Goal: Information Seeking & Learning: Learn about a topic

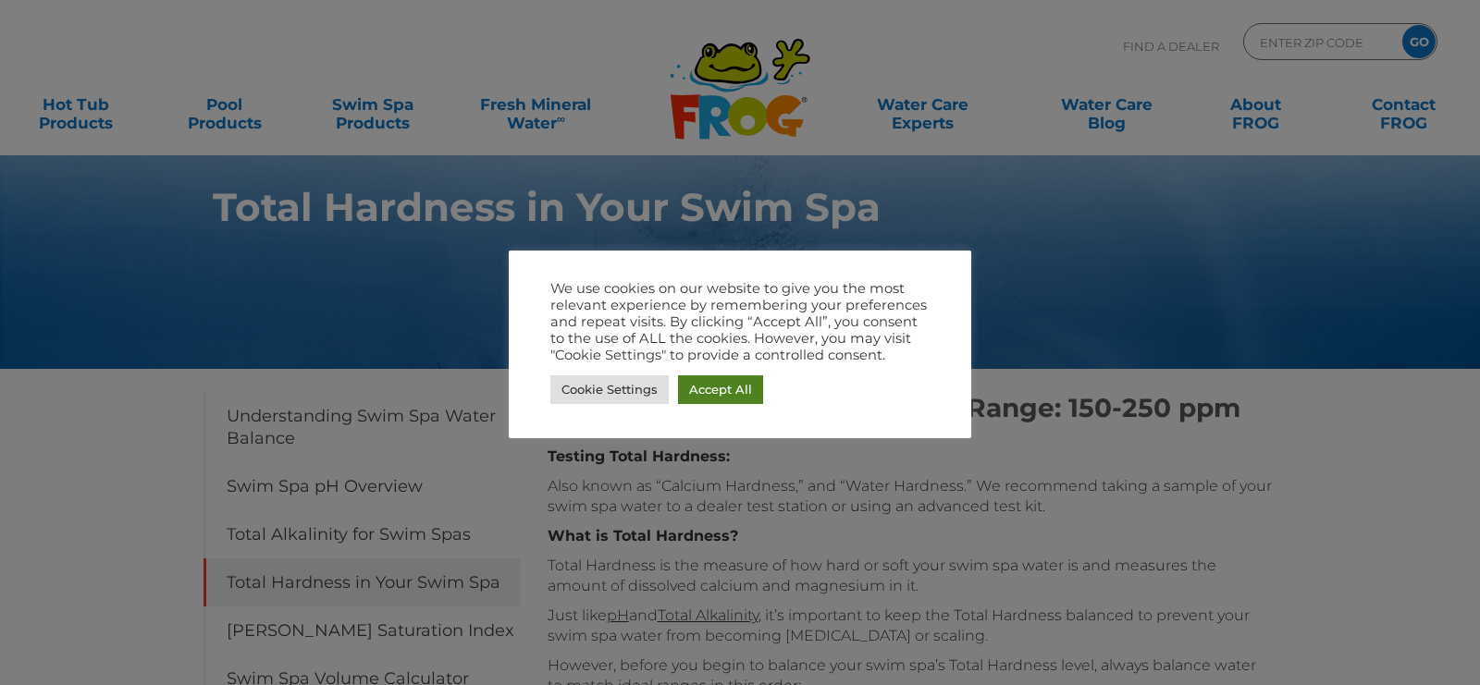
click at [687, 386] on link "Accept All" at bounding box center [720, 389] width 85 height 29
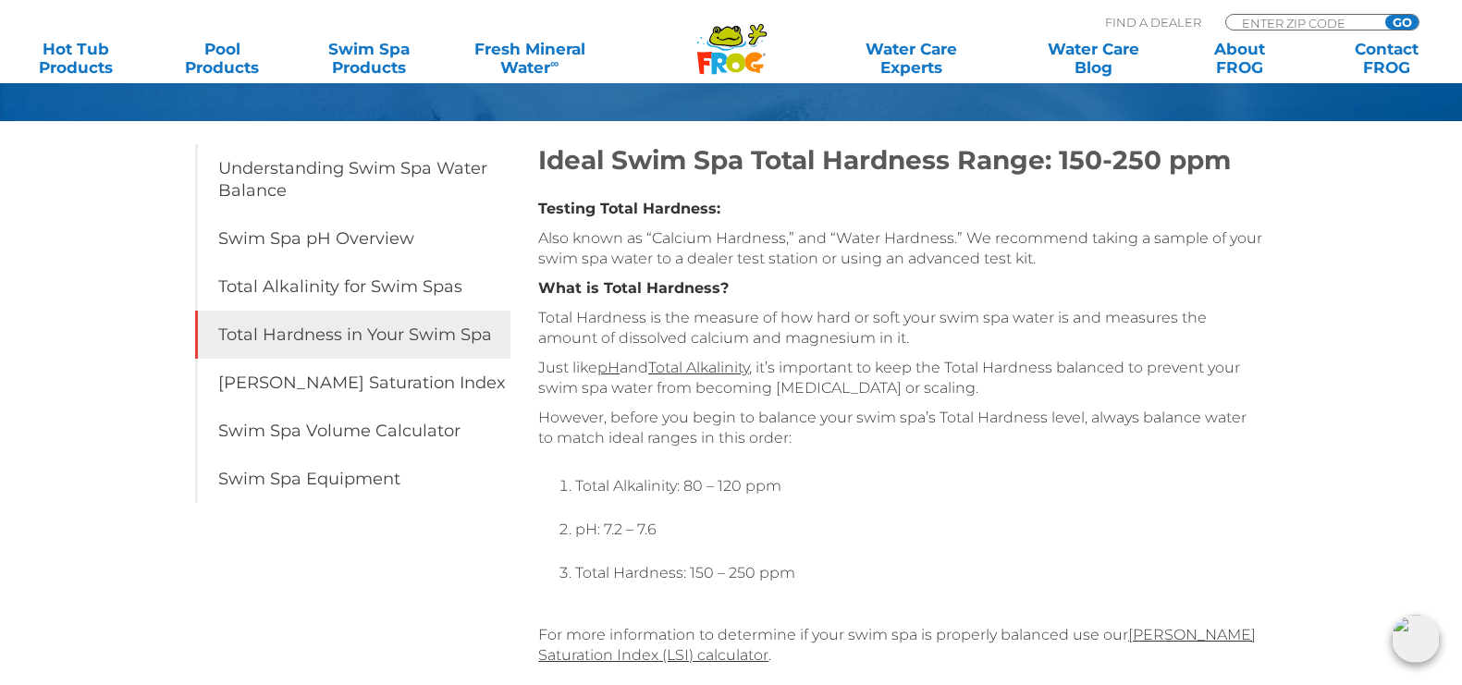
scroll to position [262, 0]
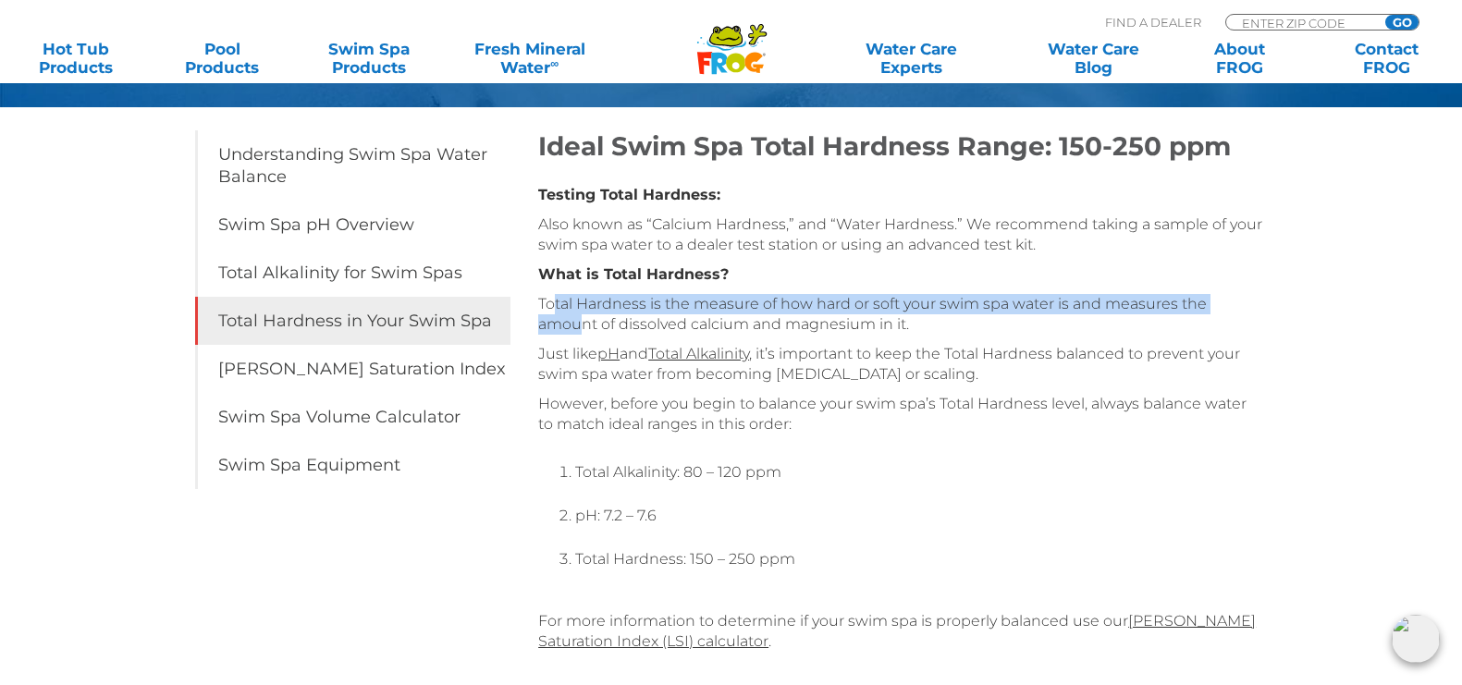
drag, startPoint x: 552, startPoint y: 301, endPoint x: 586, endPoint y: 317, distance: 37.7
click at [586, 317] on p "Total Hardness is the measure of how hard or soft your swim spa water is and me…" at bounding box center [900, 314] width 724 height 41
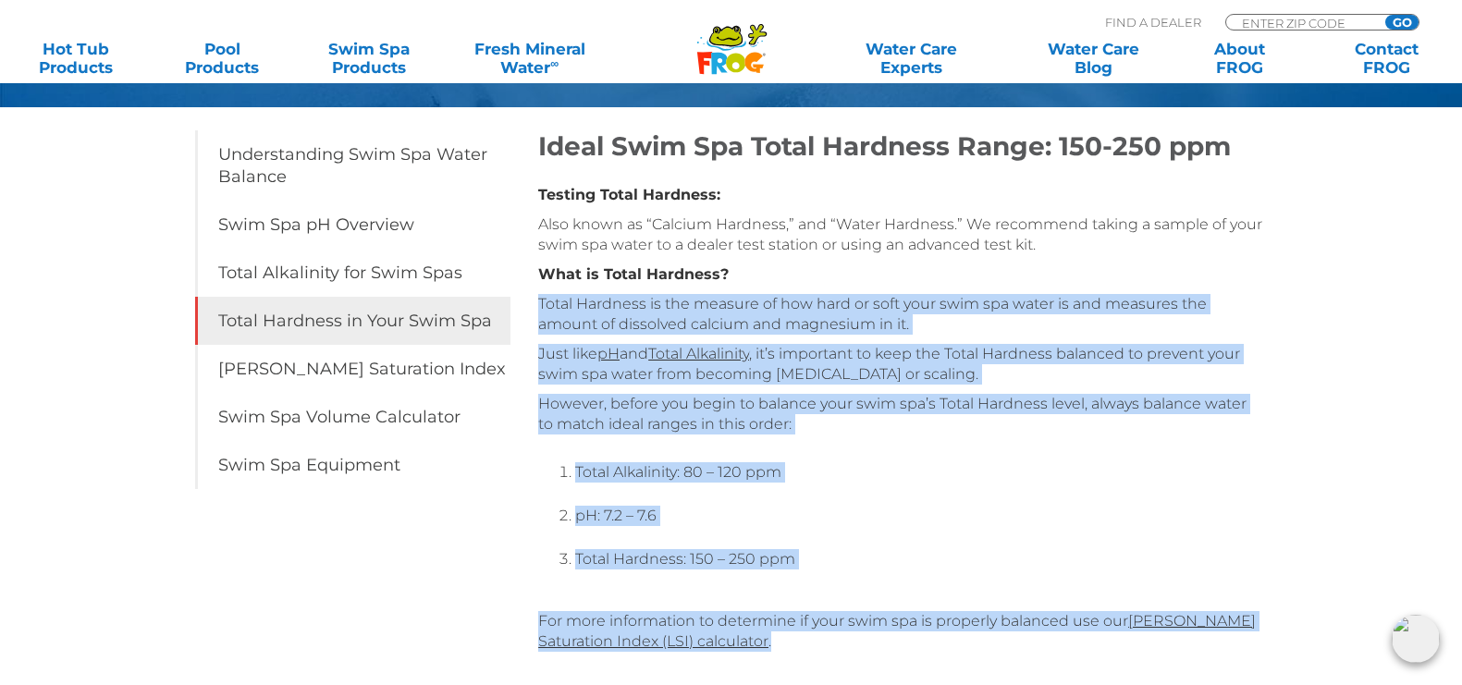
drag, startPoint x: 539, startPoint y: 301, endPoint x: 987, endPoint y: 638, distance: 560.1
copy div "Total Hardness is the measure of how hard or soft your swim spa water is and me…"
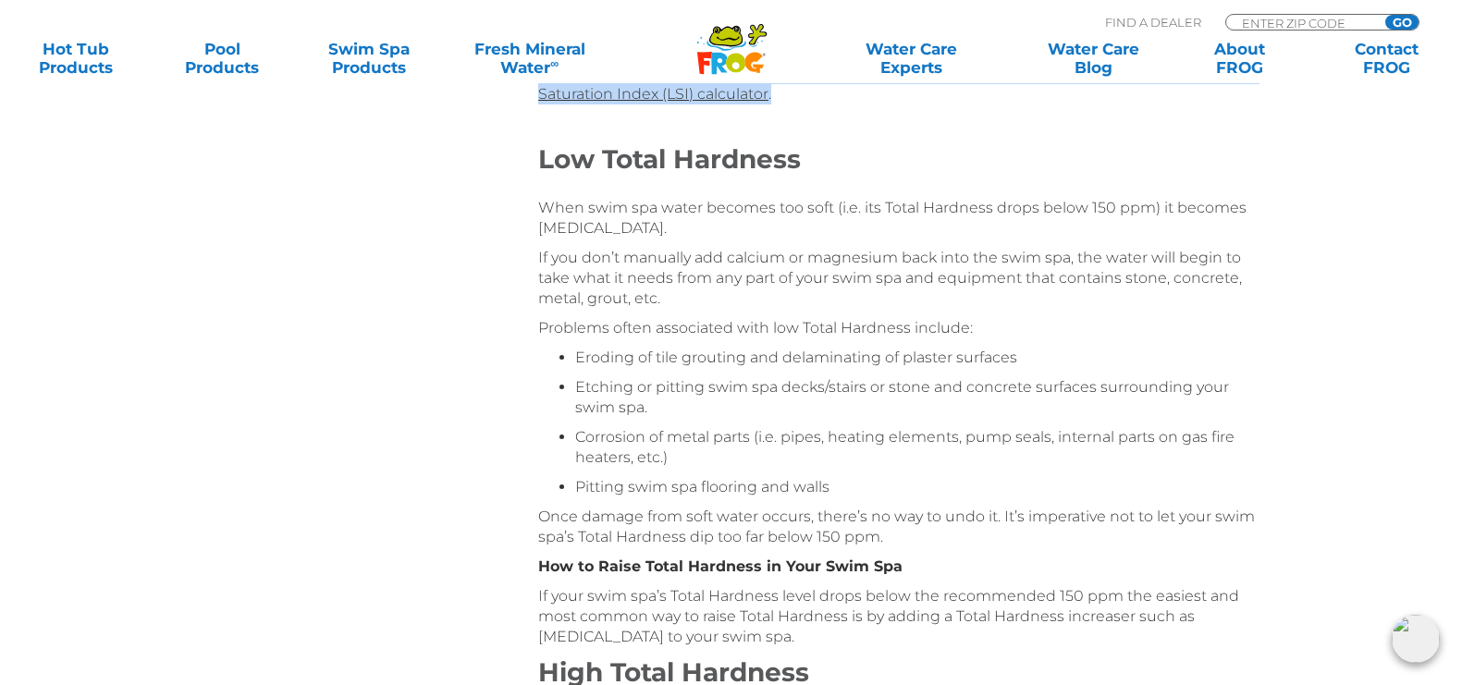
scroll to position [817, 0]
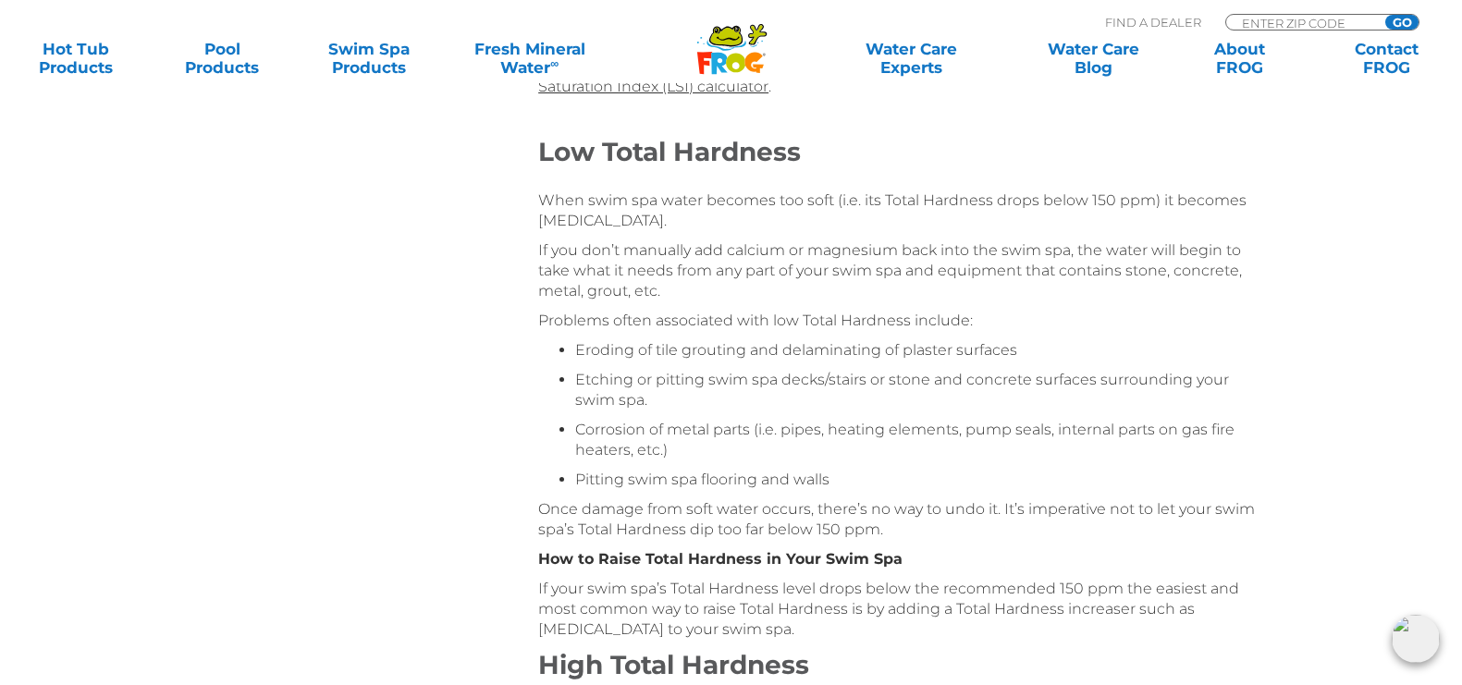
click at [549, 236] on div "Ideal Swim Spa Total Hardness Range: 150-250 ppm Testing Total Hardness: Also k…" at bounding box center [900, 250] width 724 height 1348
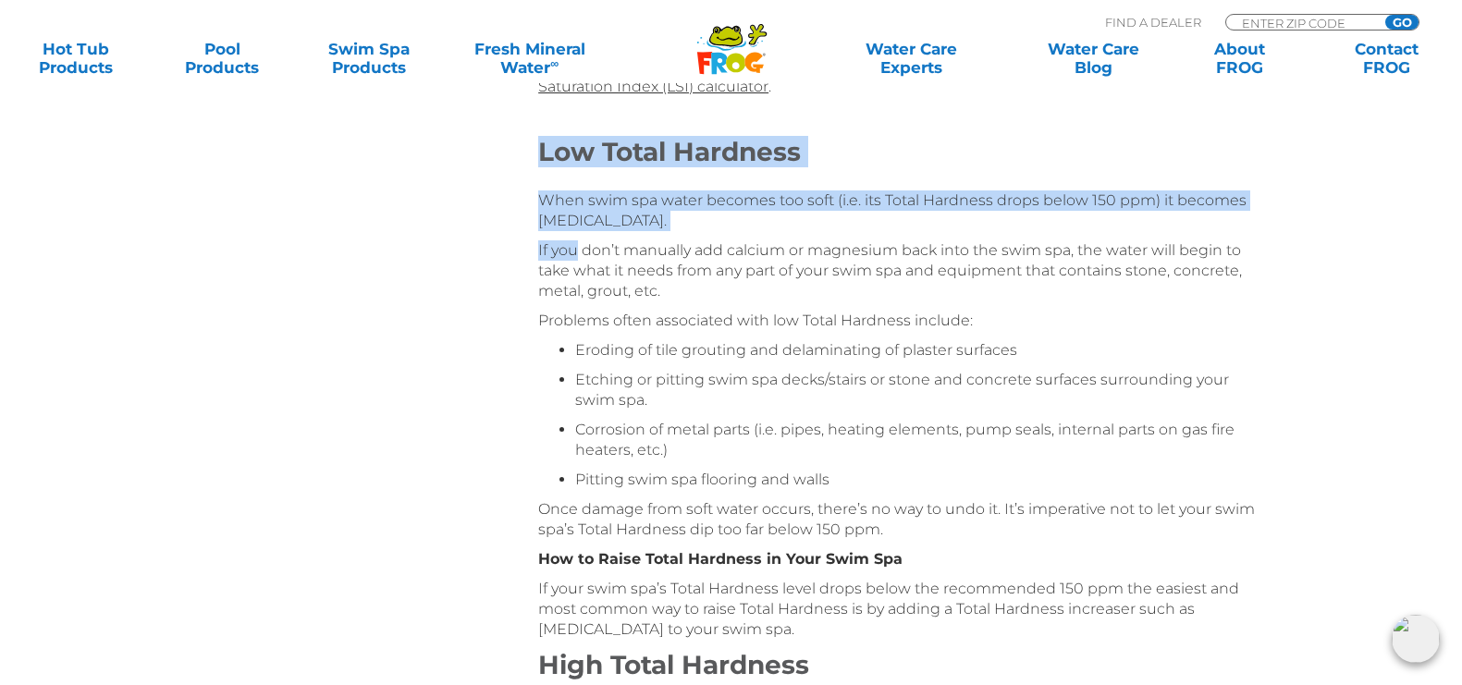
drag, startPoint x: 538, startPoint y: 151, endPoint x: 573, endPoint y: 260, distance: 114.6
click at [573, 260] on div "Ideal Swim Spa Total Hardness Range: 150-250 ppm Testing Total Hardness: Also k…" at bounding box center [900, 250] width 724 height 1348
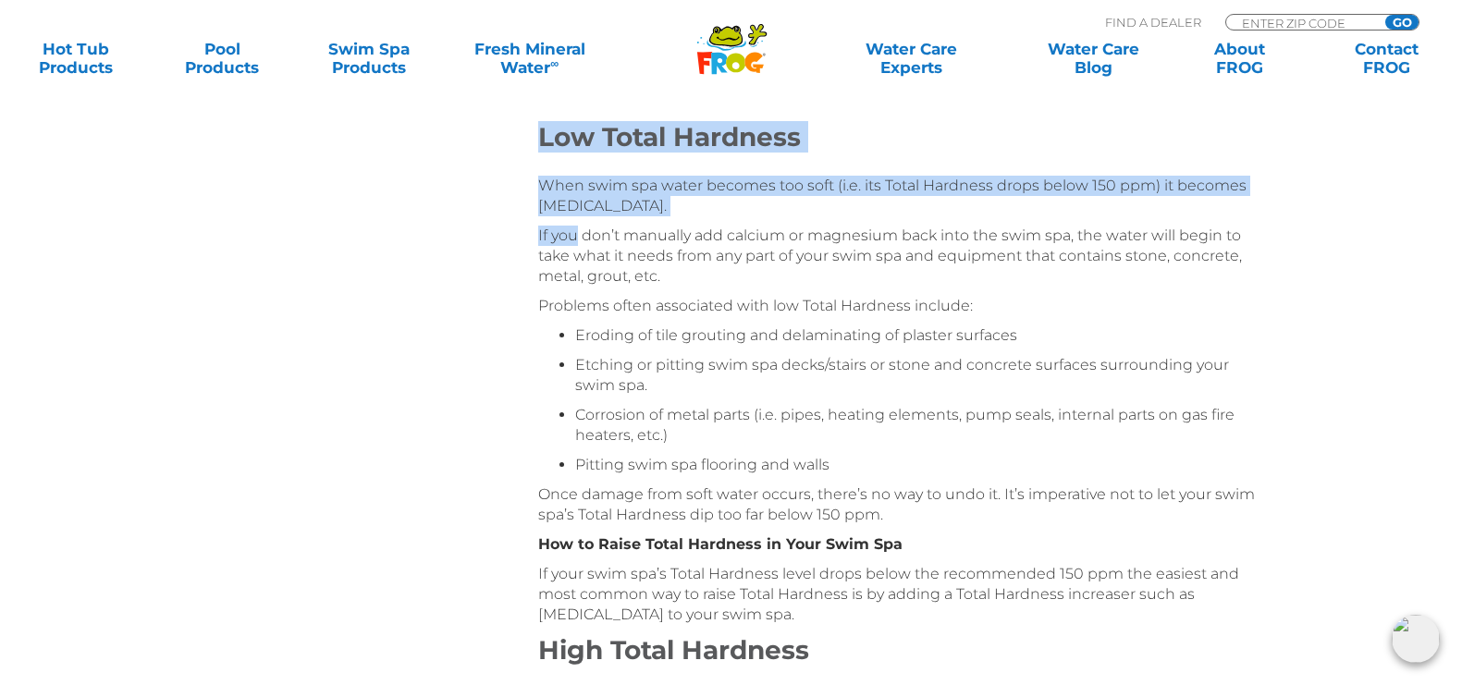
scroll to position [785, 0]
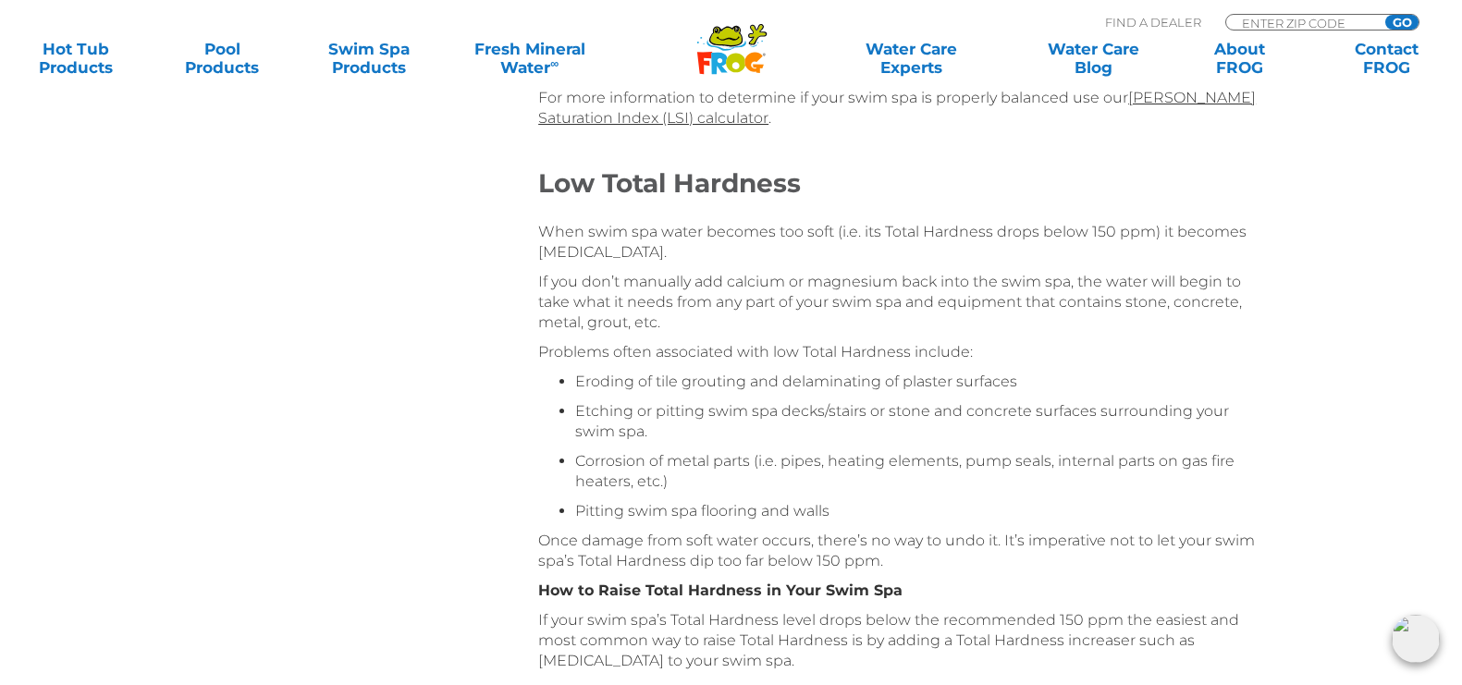
click at [473, 300] on div "Table of Contents Understanding Swim Spa Water Balance Swim Spa pH Overview Tot…" at bounding box center [732, 442] width 1110 height 1716
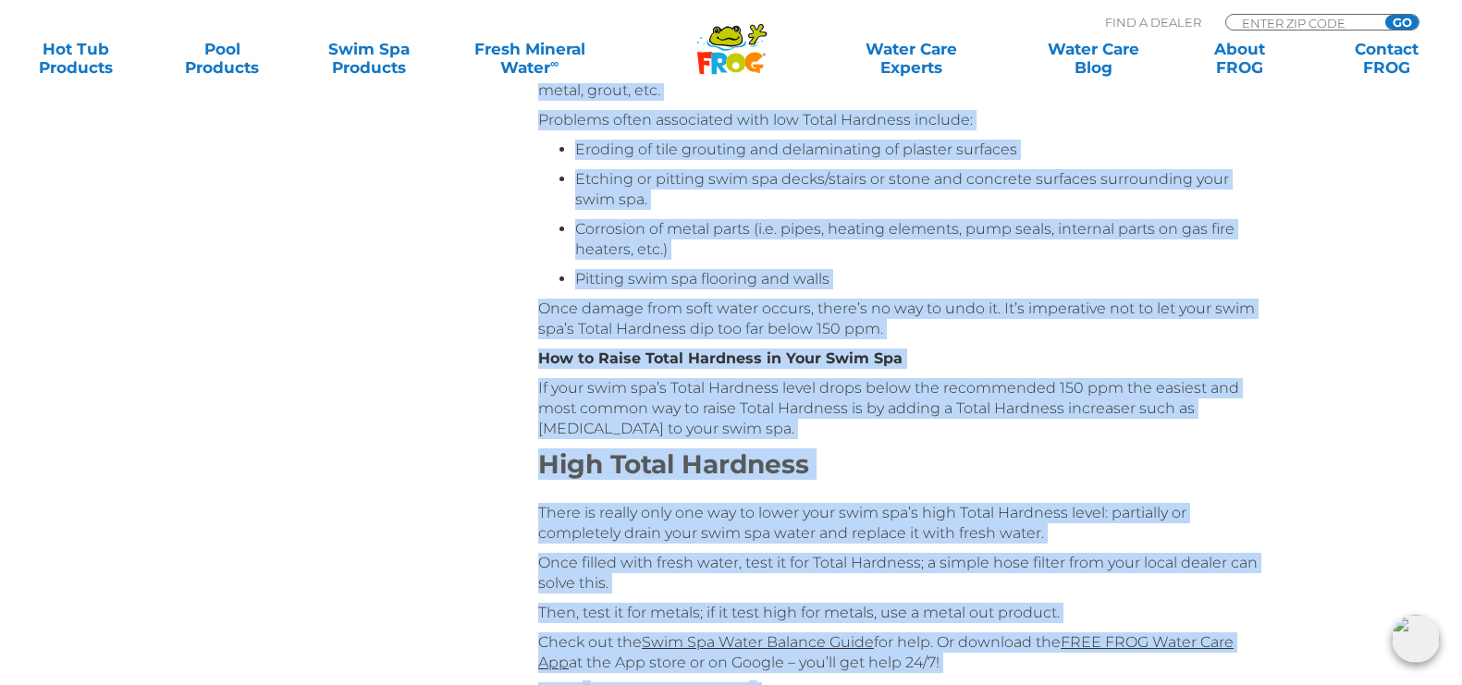
scroll to position [1065, 0]
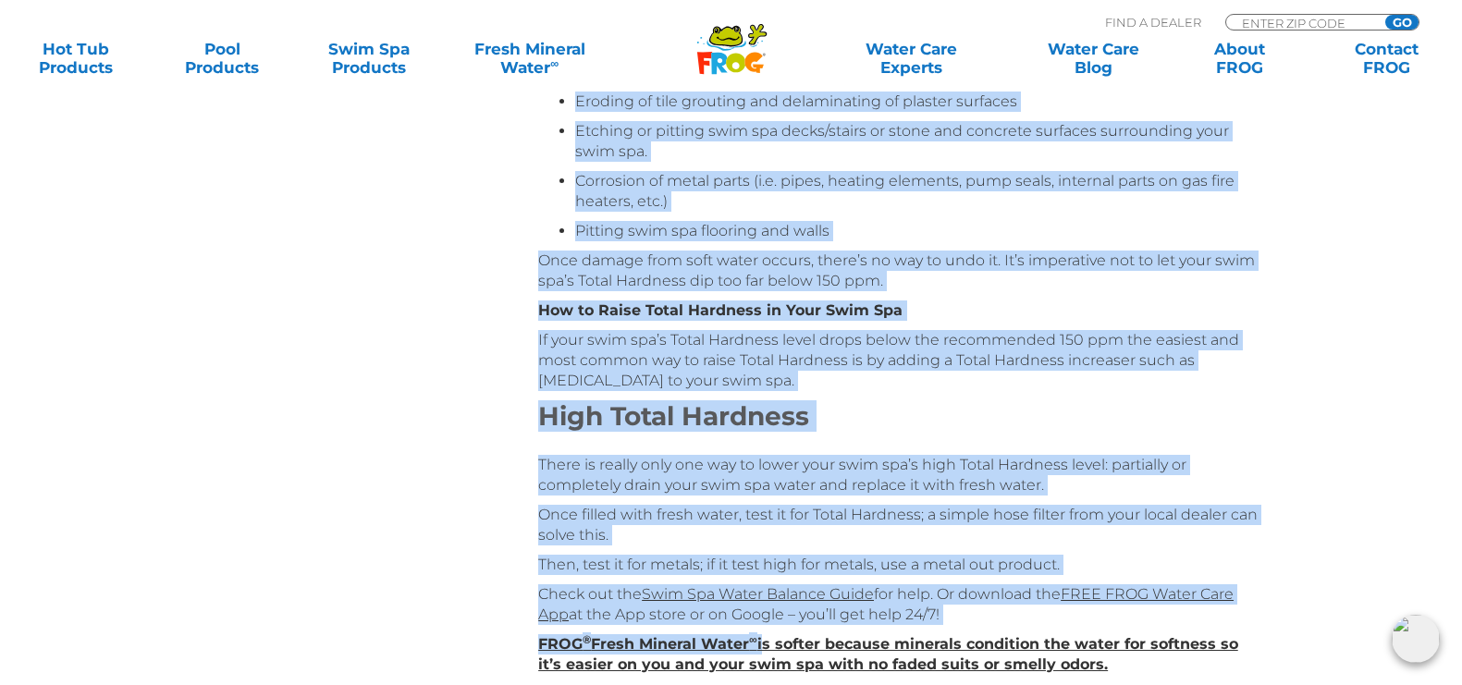
drag, startPoint x: 541, startPoint y: 181, endPoint x: 966, endPoint y: 612, distance: 604.9
click at [966, 612] on div "Ideal Swim Spa Total Hardness Range: 150-250 ppm Testing Total Hardness: Also k…" at bounding box center [900, 1] width 724 height 1348
copy div "Lor Ipsum Dolorsit Amet cons adi elits doeiusm tem inci (u.l. etd Magna Aliquae…"
